Goal: Information Seeking & Learning: Understand process/instructions

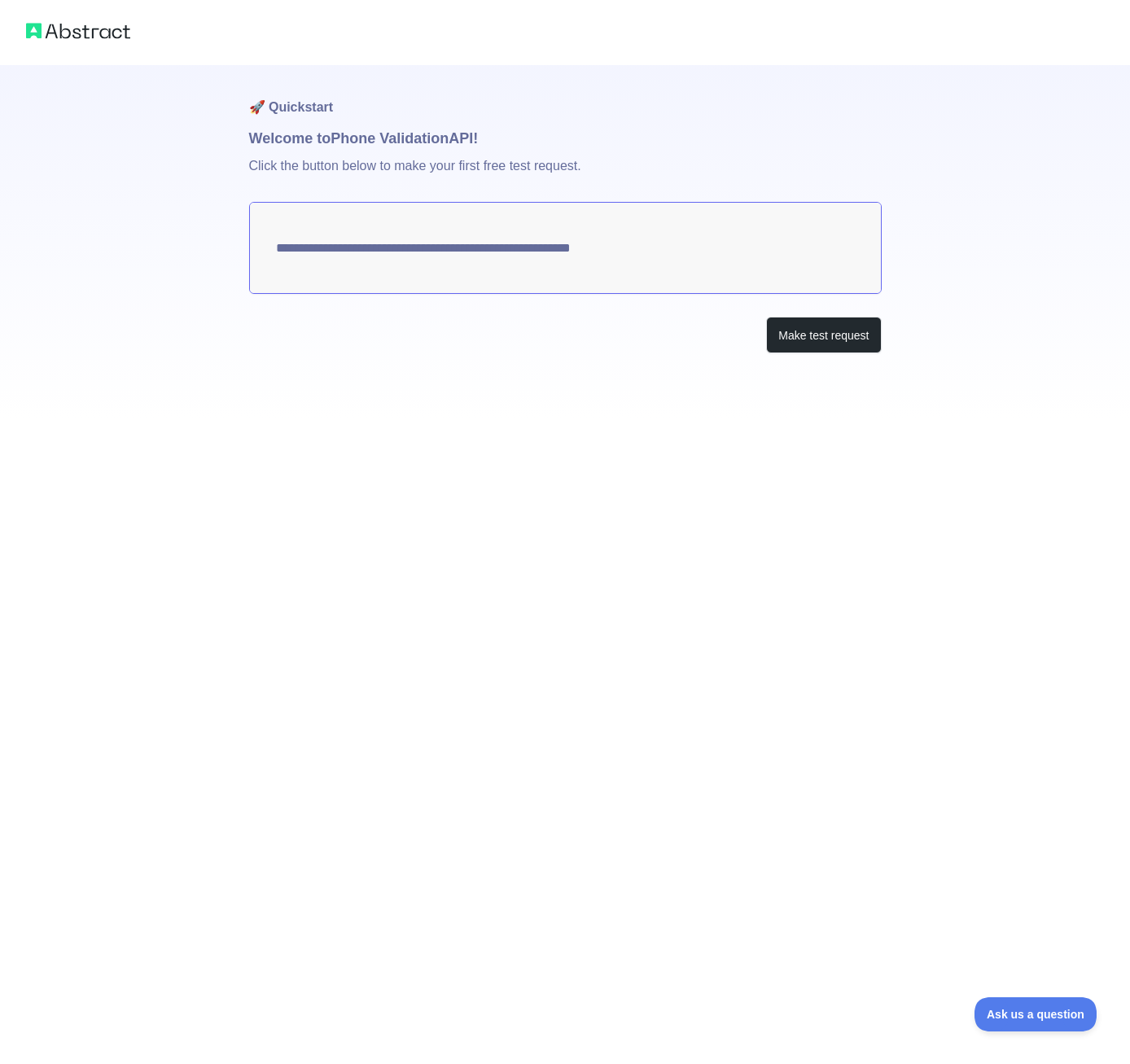
click at [110, 31] on img at bounding box center [78, 31] width 104 height 23
click at [587, 250] on textarea "**********" at bounding box center [565, 248] width 633 height 92
click at [804, 344] on button "Make test request" at bounding box center [823, 335] width 115 height 37
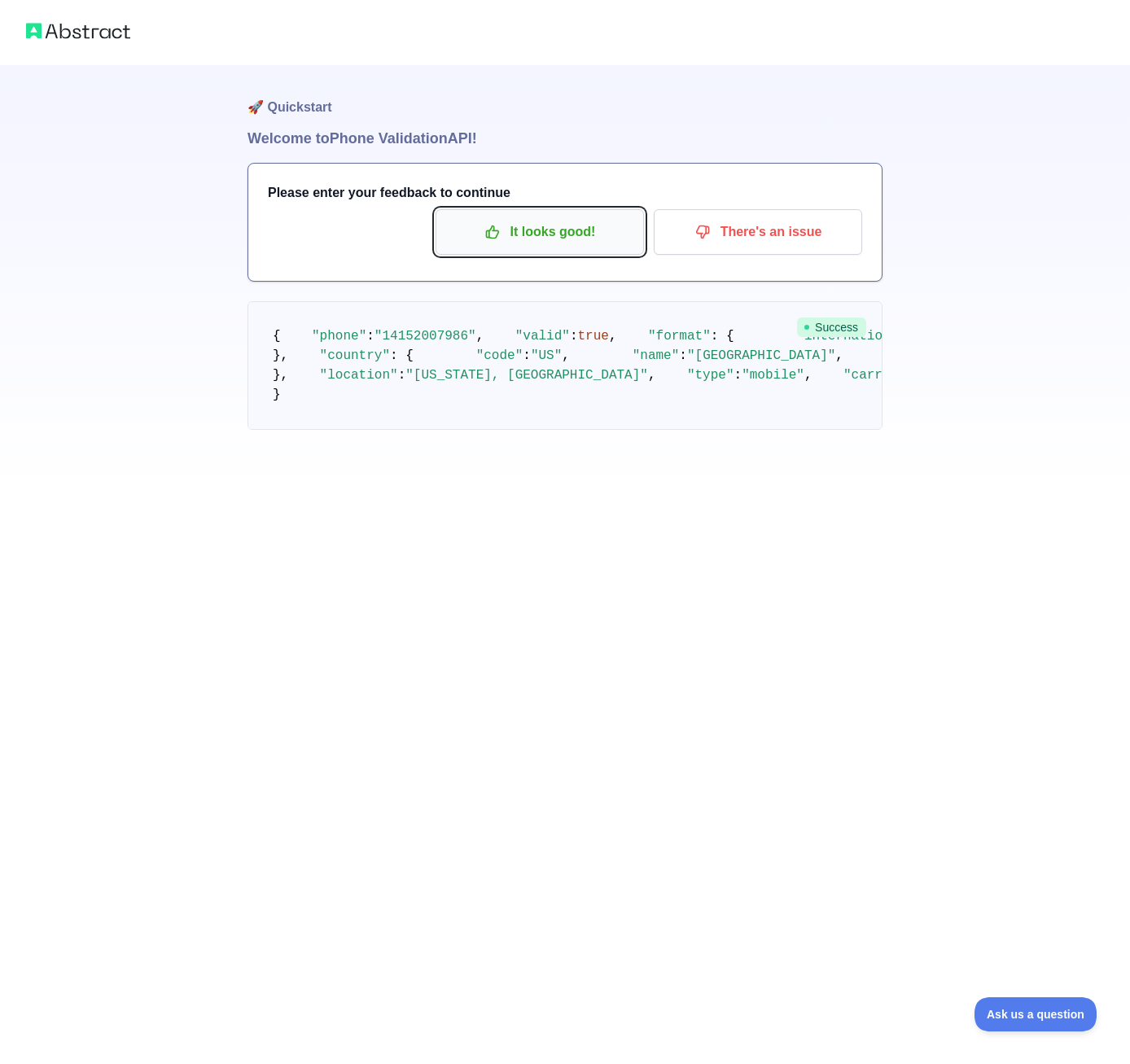
click at [500, 227] on icon "button" at bounding box center [492, 231] width 16 height 16
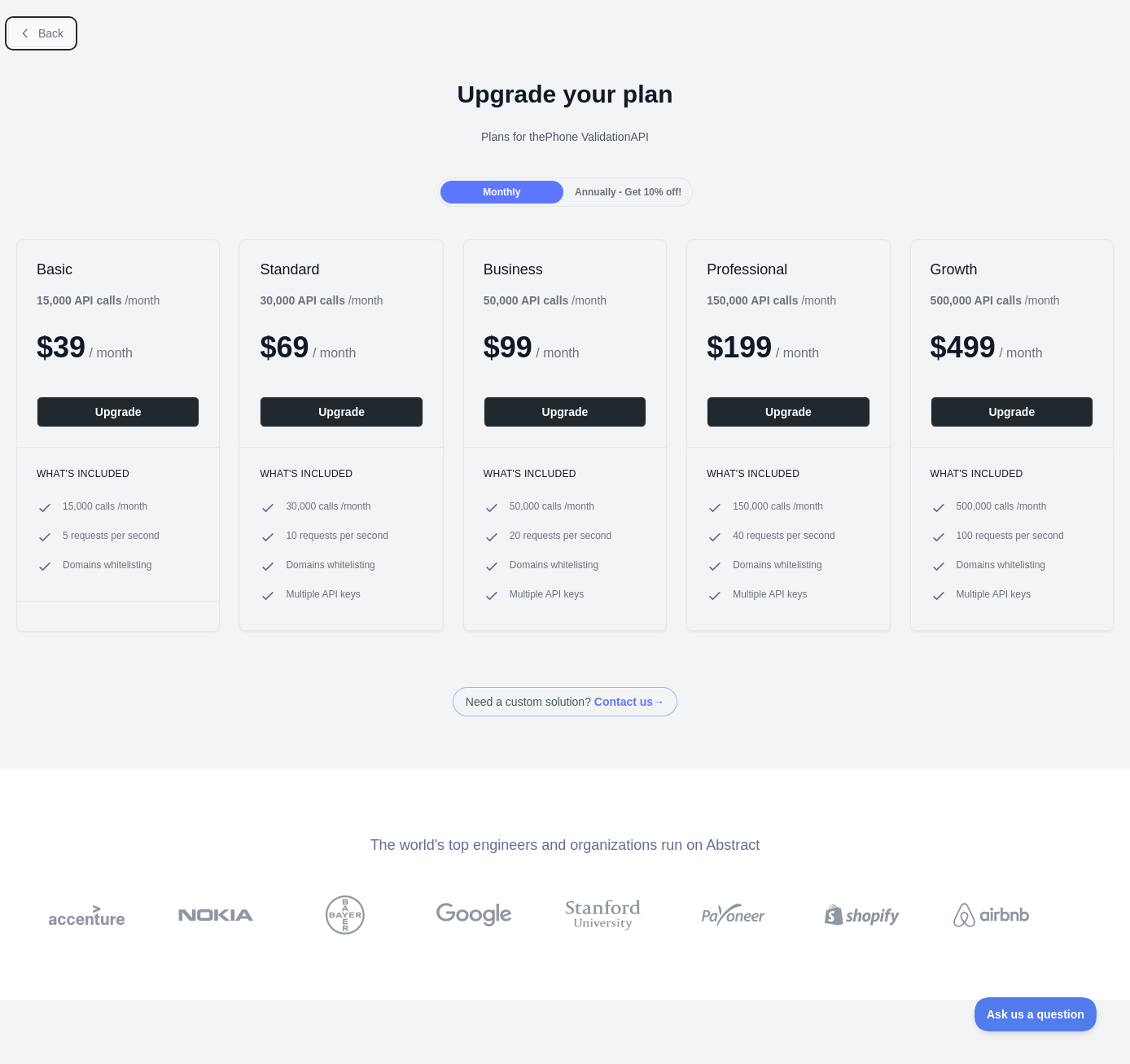
click at [45, 41] on button "Back" at bounding box center [41, 33] width 66 height 28
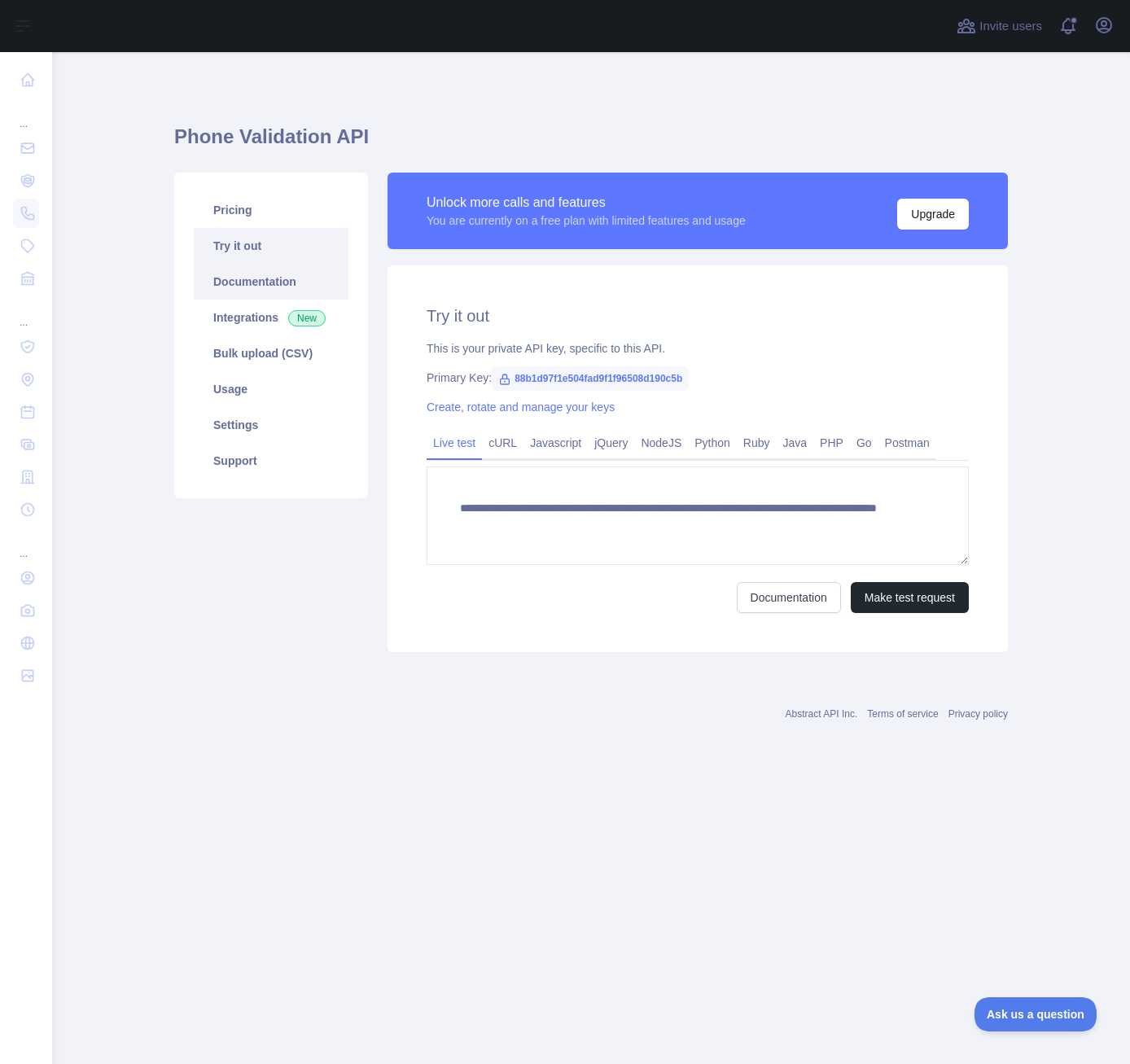
click at [280, 278] on link "Documentation" at bounding box center [271, 281] width 155 height 36
click at [1102, 27] on icon "button" at bounding box center [1103, 25] width 15 height 15
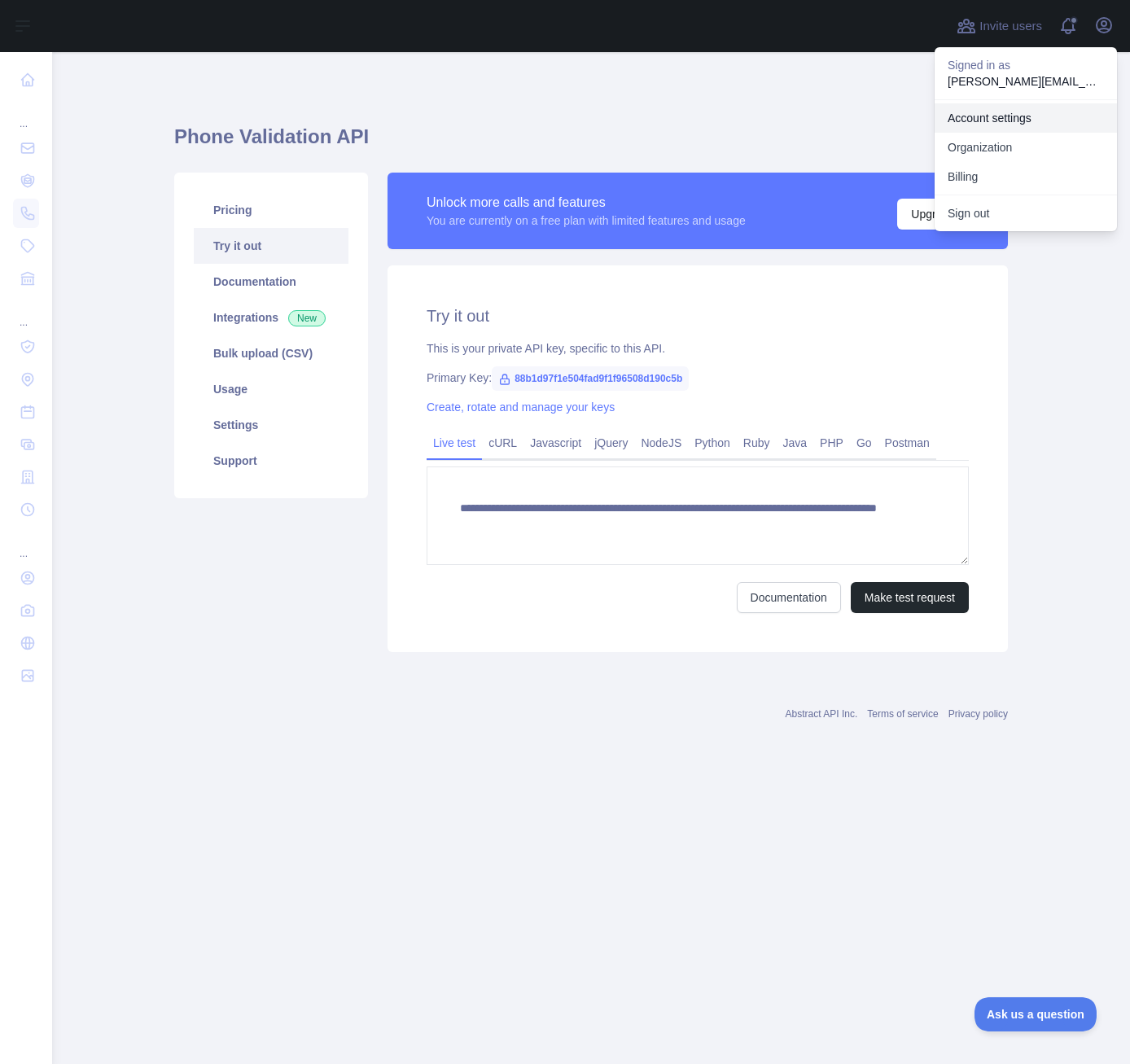
click at [993, 118] on link "Account settings" at bounding box center [1026, 118] width 182 height 29
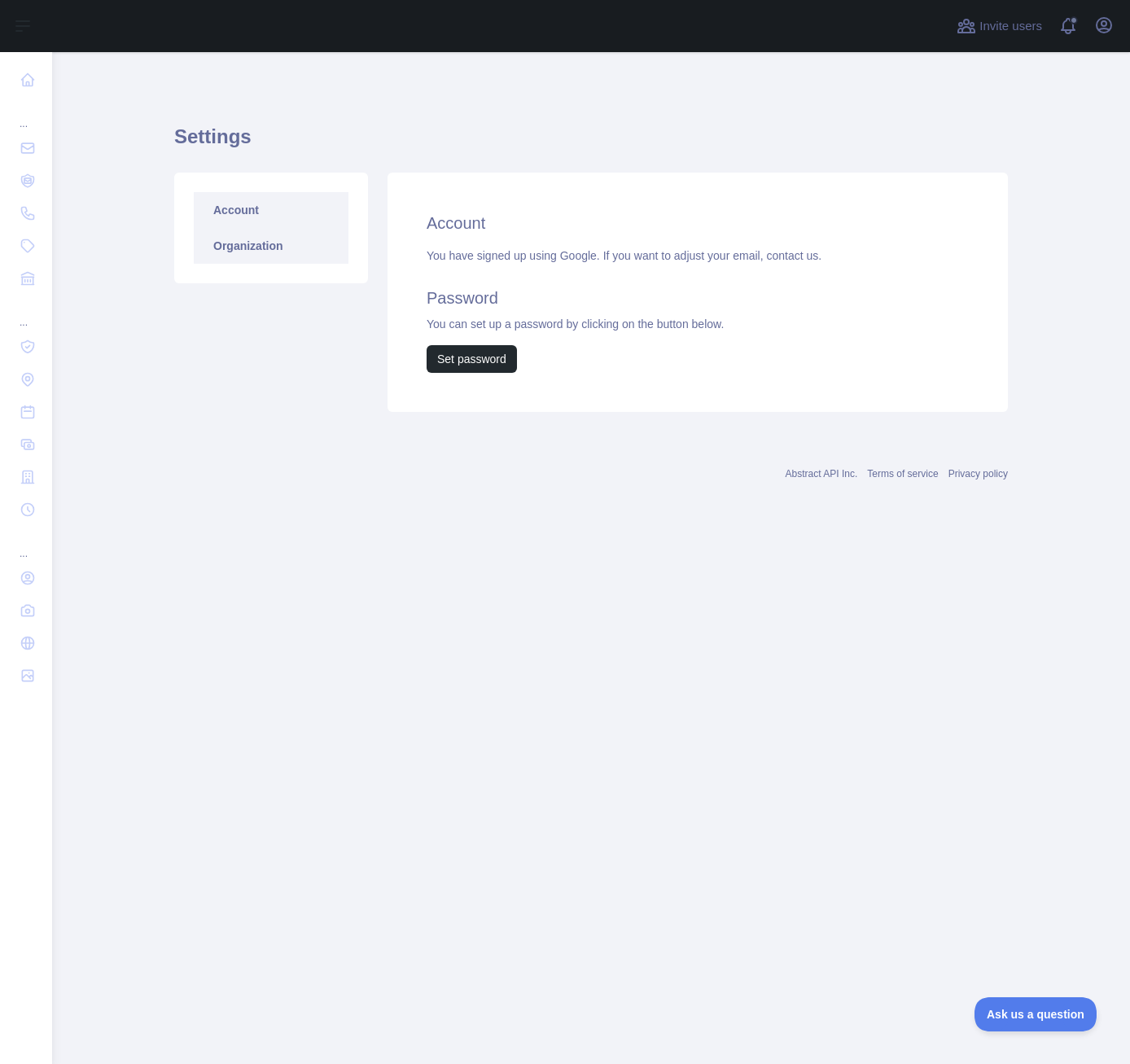
click at [262, 240] on link "Organization" at bounding box center [271, 246] width 155 height 36
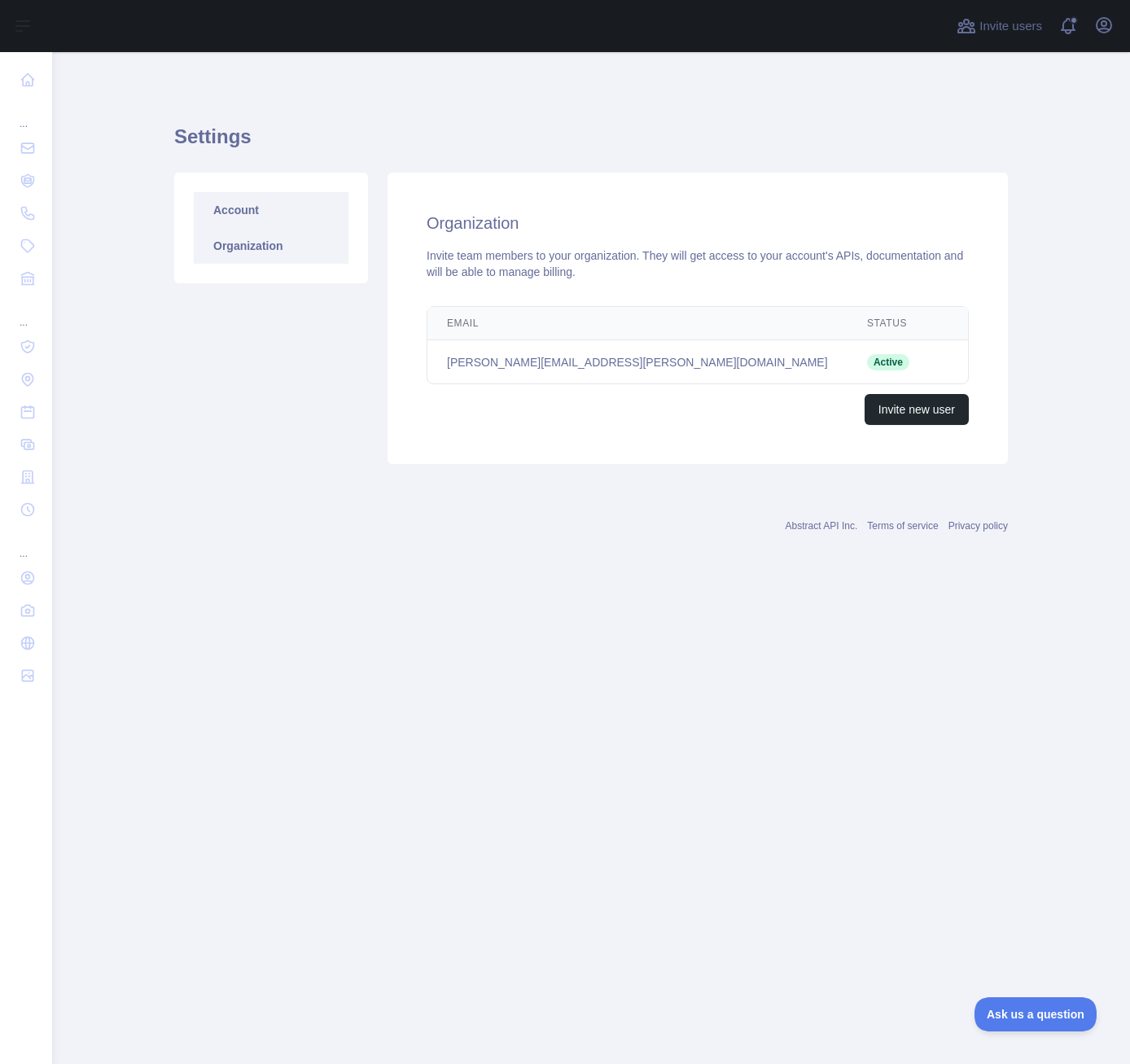
click at [237, 204] on link "Account" at bounding box center [271, 210] width 155 height 36
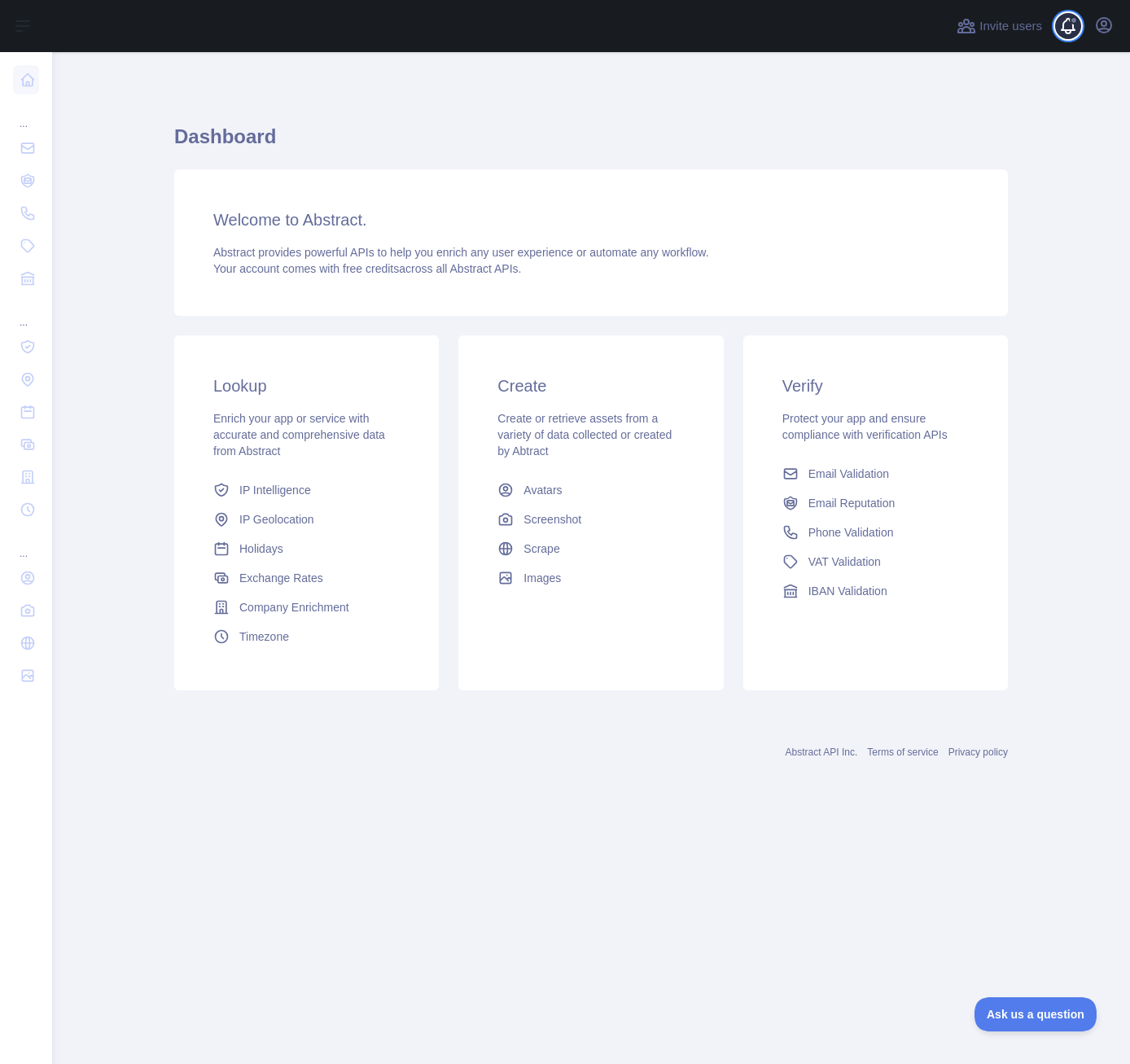
click at [1072, 31] on span at bounding box center [1075, 26] width 33 height 52
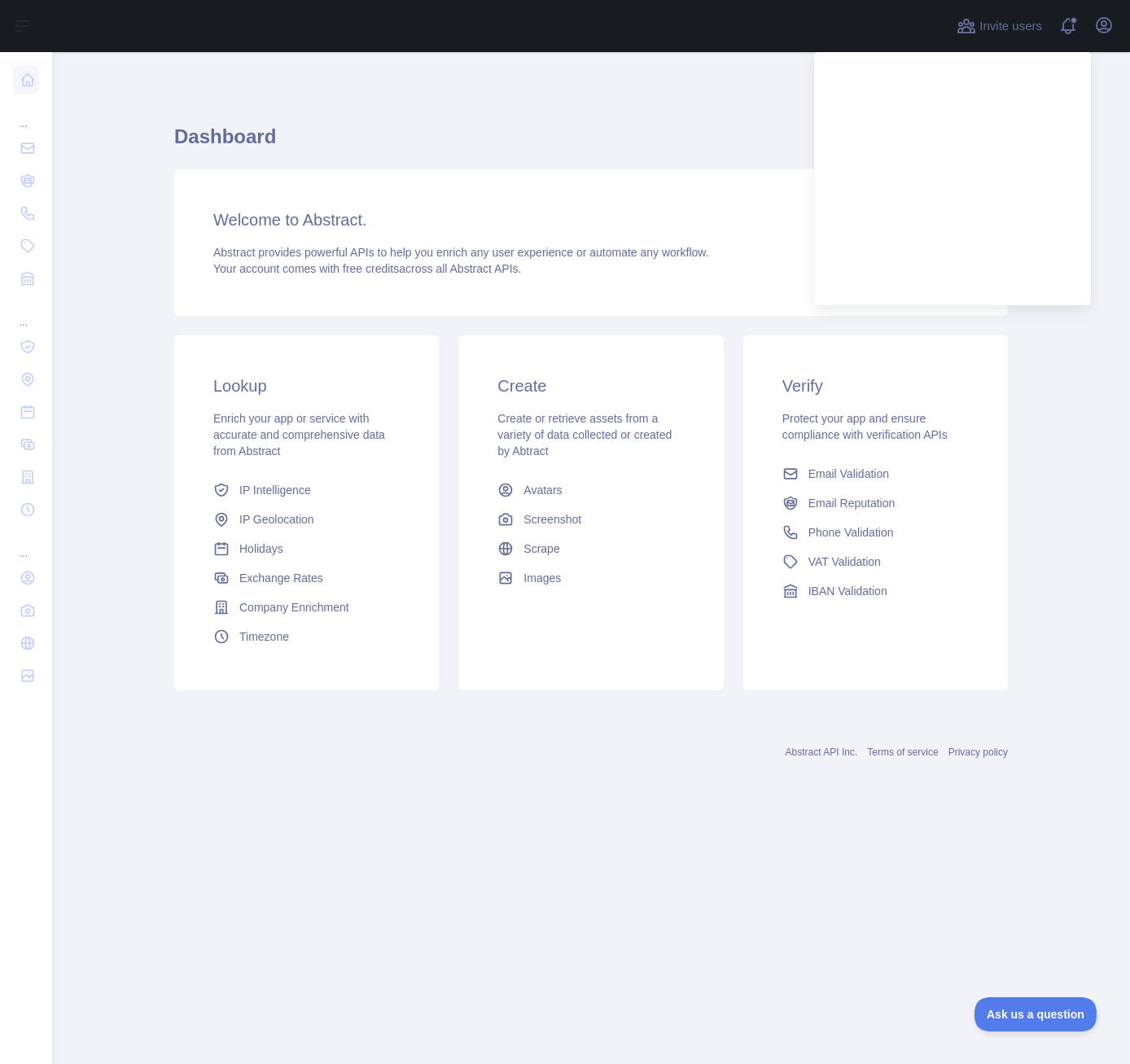
click at [94, 455] on main "Dashboard Welcome to Abstract. Abstract provides powerful APIs to help you enri…" at bounding box center [591, 558] width 1078 height 1012
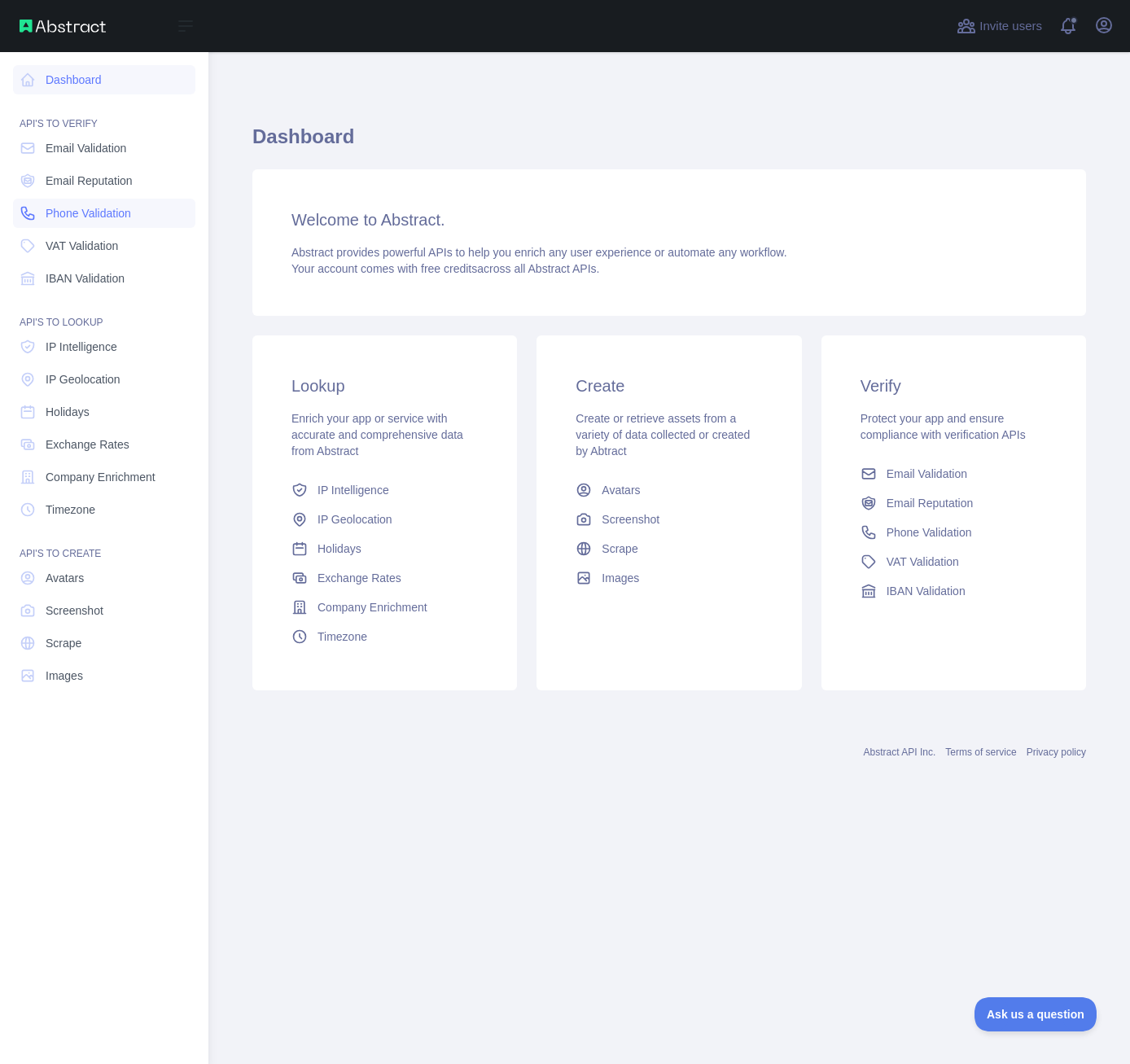
click at [77, 215] on span "Phone Validation" at bounding box center [88, 213] width 85 height 16
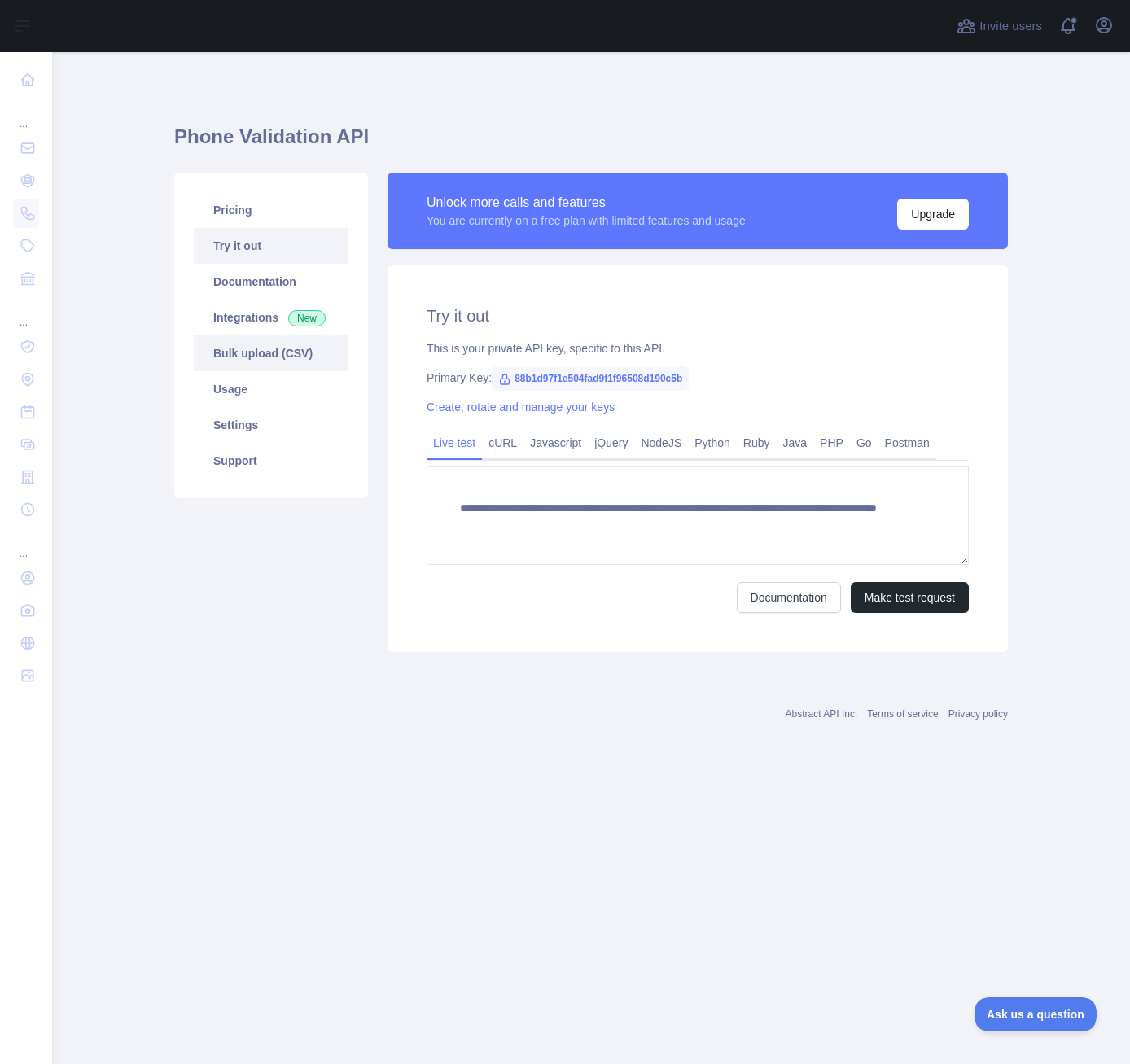
click at [261, 349] on link "Bulk upload (CSV)" at bounding box center [271, 353] width 155 height 36
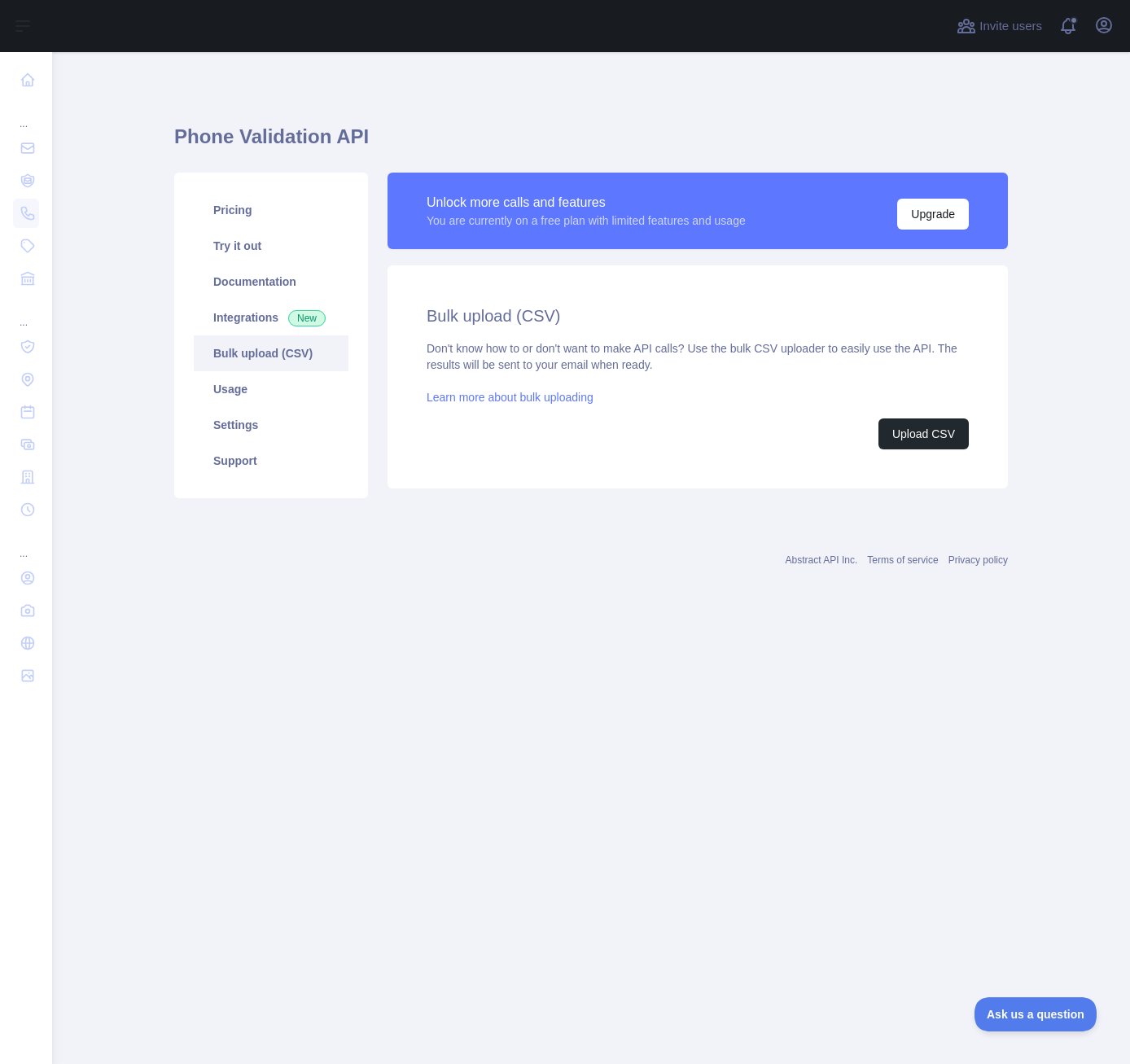
click at [538, 399] on link "Learn more about bulk uploading" at bounding box center [510, 397] width 166 height 13
